Goal: Information Seeking & Learning: Learn about a topic

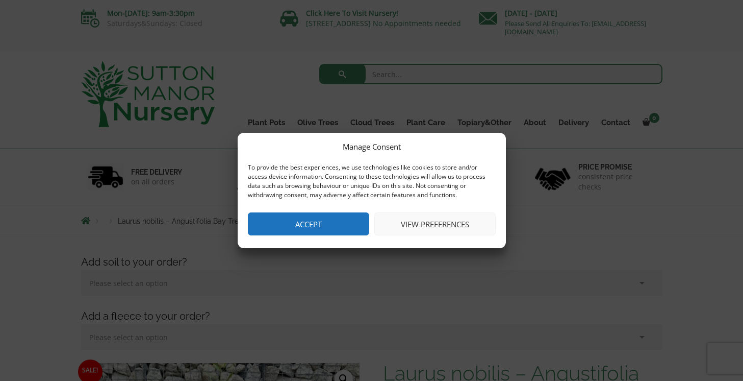
click at [329, 227] on button "Accept" at bounding box center [308, 223] width 121 height 23
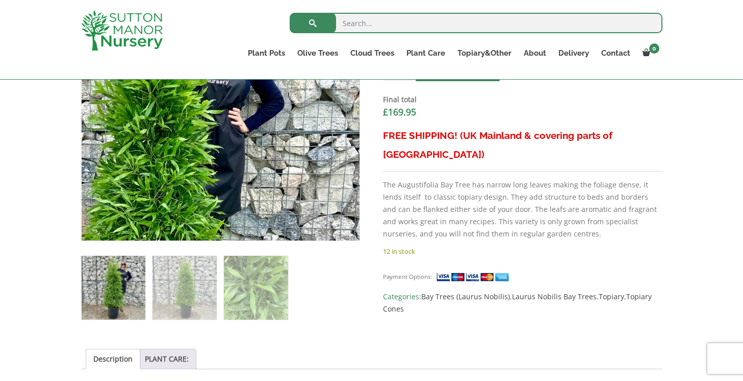
scroll to position [386, 0]
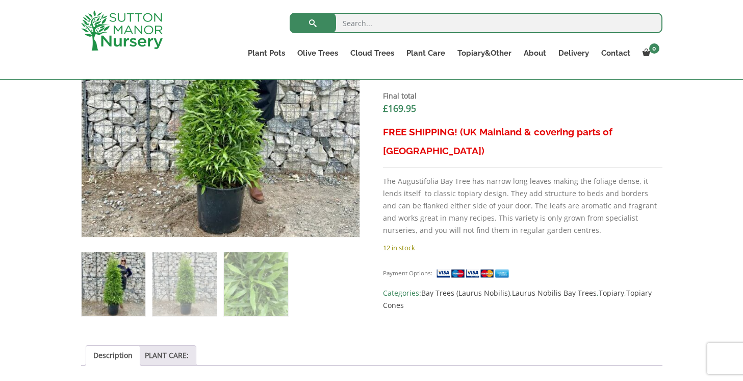
click at [485, 199] on p "The Augustifolia Bay Tree has narrow long leaves making the foliage dense, it l…" at bounding box center [522, 205] width 279 height 61
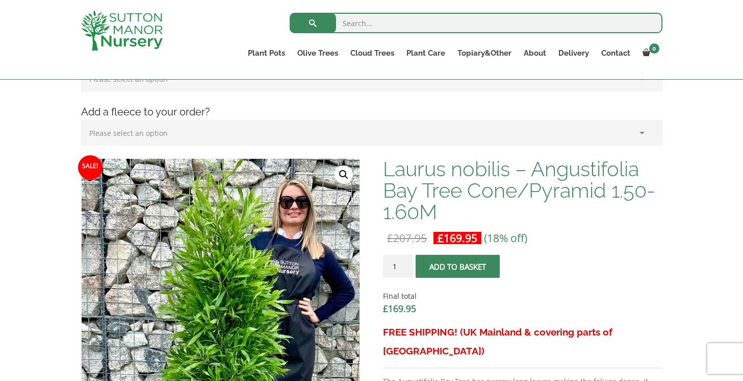
scroll to position [186, 0]
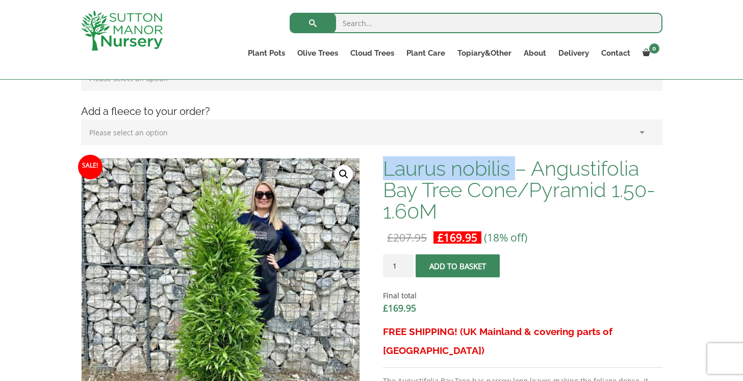
drag, startPoint x: 384, startPoint y: 167, endPoint x: 521, endPoint y: 172, distance: 137.3
click at [521, 172] on h1 "Laurus nobilis – Angustifolia Bay Tree Cone/Pyramid 1.50-1.60M" at bounding box center [522, 190] width 279 height 64
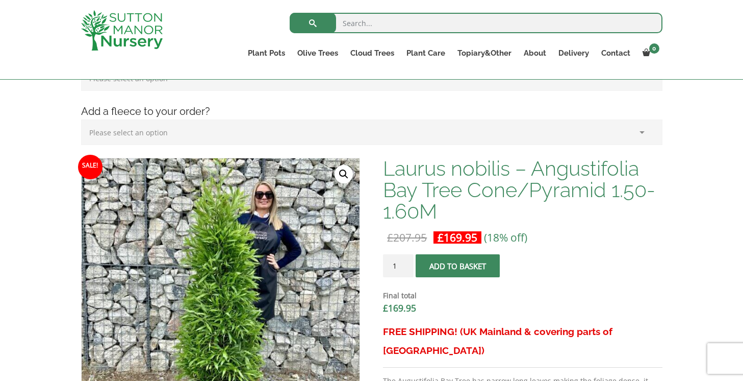
click at [463, 203] on h1 "Laurus nobilis – Angustifolia Bay Tree Cone/Pyramid 1.50-1.60M" at bounding box center [522, 190] width 279 height 64
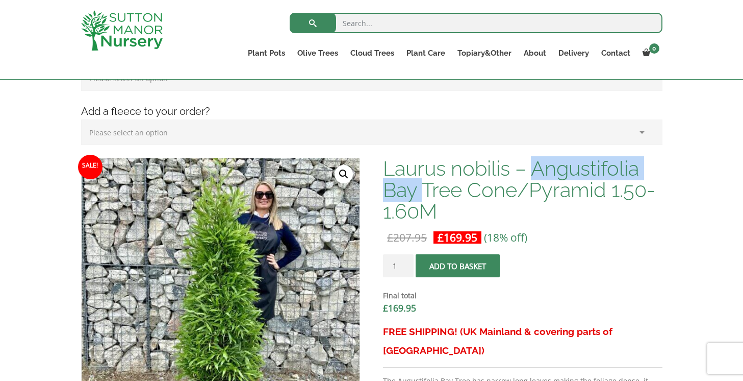
drag, startPoint x: 533, startPoint y: 166, endPoint x: 422, endPoint y: 201, distance: 115.9
click at [422, 201] on h1 "Laurus nobilis – Angustifolia Bay Tree Cone/Pyramid 1.50-1.60M" at bounding box center [522, 190] width 279 height 64
copy h1 "Angustifolia Bay"
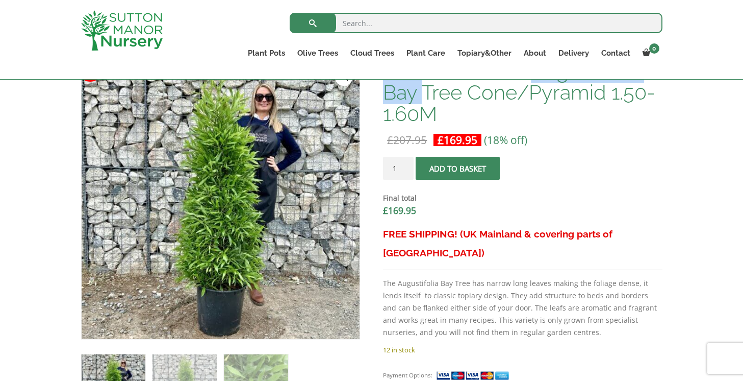
scroll to position [285, 0]
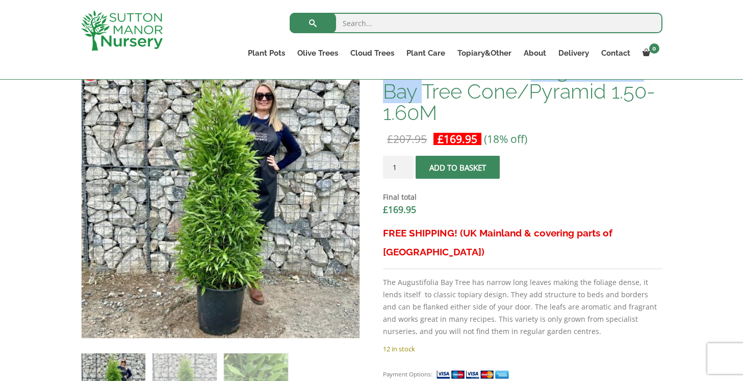
click at [513, 276] on p "The Augustifolia Bay Tree has narrow long leaves making the foliage dense, it l…" at bounding box center [522, 306] width 279 height 61
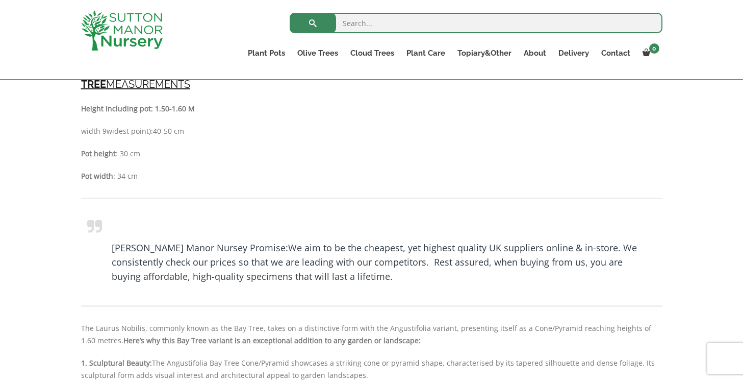
scroll to position [413, 0]
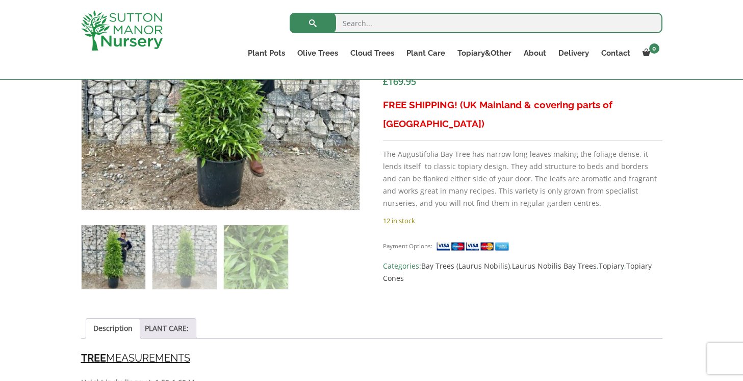
click at [394, 179] on p "The Augustifolia Bay Tree has narrow long leaves making the foliage dense, it l…" at bounding box center [522, 178] width 279 height 61
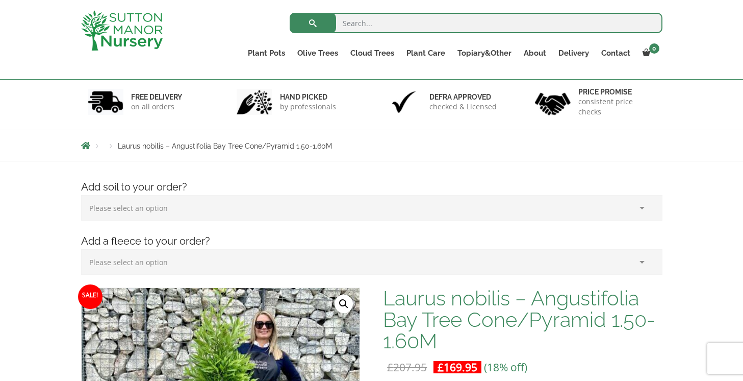
scroll to position [54, 0]
